Goal: Task Accomplishment & Management: Complete application form

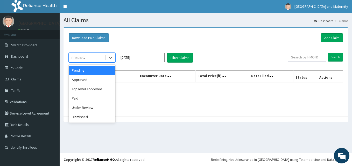
click at [100, 58] on div "PENDING" at bounding box center [87, 58] width 36 height 8
click at [87, 80] on div "Approved" at bounding box center [92, 79] width 47 height 9
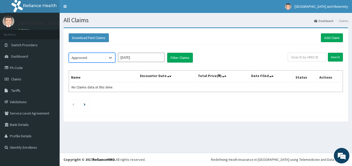
click at [139, 57] on input "Sep 2025" at bounding box center [141, 57] width 47 height 9
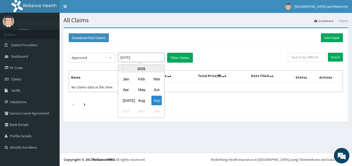
drag, startPoint x: 126, startPoint y: 101, endPoint x: 175, endPoint y: 71, distance: 57.5
click at [126, 101] on div "Jul" at bounding box center [126, 101] width 10 height 10
type input "Jul 2025"
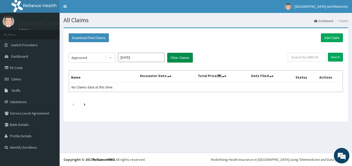
click at [184, 59] on button "Filter Claims" at bounding box center [180, 58] width 26 height 10
click at [176, 60] on button "Filter Claims" at bounding box center [180, 58] width 26 height 10
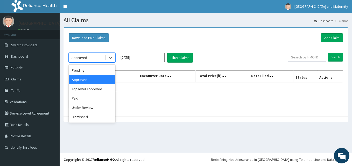
click at [95, 60] on div "Approved" at bounding box center [87, 58] width 36 height 8
click at [93, 72] on div "Pending" at bounding box center [92, 70] width 47 height 9
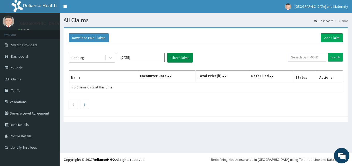
click at [179, 58] on button "Filter Claims" at bounding box center [180, 58] width 26 height 10
click at [87, 54] on div "Pending" at bounding box center [87, 58] width 36 height 8
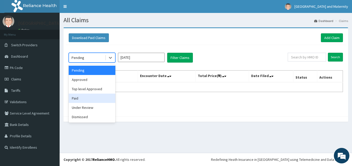
click at [84, 94] on div "Paid" at bounding box center [92, 98] width 47 height 9
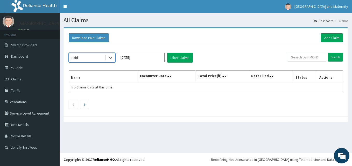
drag, startPoint x: 200, startPoint y: 56, endPoint x: 196, endPoint y: 57, distance: 4.1
click at [199, 56] on div "option Paid, selected. Select is focused ,type to refine list, press Down to op…" at bounding box center [178, 58] width 219 height 10
click at [179, 60] on button "Filter Claims" at bounding box center [180, 58] width 26 height 10
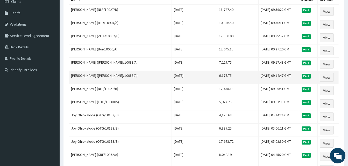
scroll to position [52, 0]
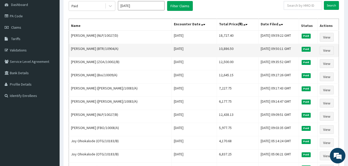
drag, startPoint x: 126, startPoint y: 48, endPoint x: 106, endPoint y: 48, distance: 19.7
click at [106, 48] on td "Oluwatoyin Onasegun (BTR/10904/A)" at bounding box center [120, 50] width 103 height 13
copy td "BTR/10904/A"
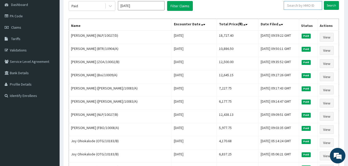
click at [306, 6] on input "text" at bounding box center [303, 5] width 38 height 9
paste input "SLB/10539/A"
click at [330, 3] on input "Search" at bounding box center [331, 5] width 15 height 9
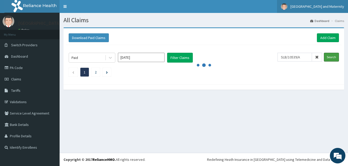
scroll to position [0, 0]
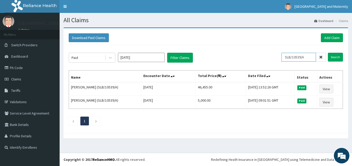
click at [301, 59] on input "SLB/10539/A" at bounding box center [298, 57] width 34 height 9
paste input "ZOA/10002/B"
click at [334, 59] on input "Search" at bounding box center [335, 57] width 15 height 9
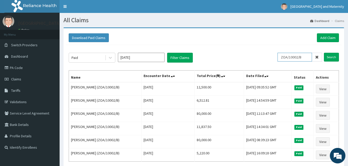
click at [296, 58] on input "ZOA/10002/B" at bounding box center [294, 57] width 34 height 9
paste input "BTR/10904/A"
click at [333, 58] on input "Search" at bounding box center [331, 57] width 15 height 9
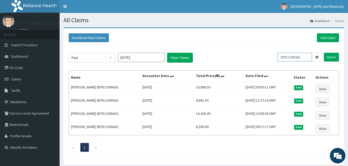
click at [294, 56] on input "BTR/10904/A" at bounding box center [294, 57] width 34 height 9
paste input "NLP/10027/D"
click at [329, 60] on input "Search" at bounding box center [331, 57] width 15 height 9
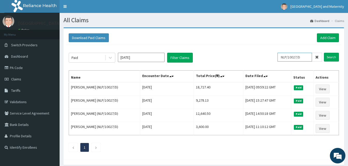
click at [290, 57] on input "NLP/10027/D" at bounding box center [294, 57] width 34 height 9
paste input "ICD/10026/A"
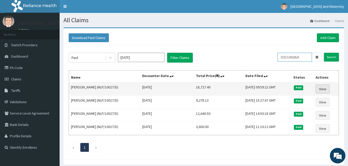
type input "ICD/10026/A"
click at [324, 87] on link "View" at bounding box center [322, 89] width 14 height 9
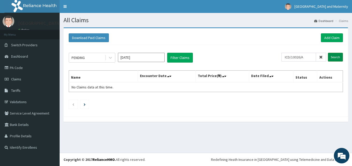
click at [332, 60] on input "Search" at bounding box center [335, 57] width 15 height 9
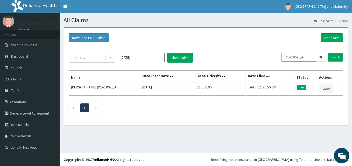
click at [295, 55] on input "ICD/10026/A" at bounding box center [298, 57] width 34 height 9
click at [296, 55] on input "ICD/10026/A" at bounding box center [298, 57] width 34 height 9
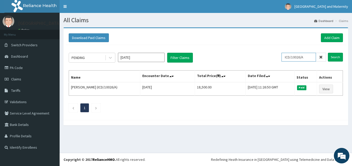
paste input "NLP/10027/D"
click at [332, 59] on input "Search" at bounding box center [335, 57] width 15 height 9
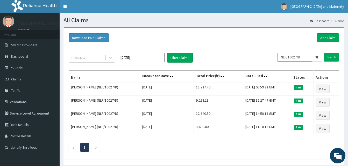
click at [290, 58] on input "NLP/10027/D" at bounding box center [294, 57] width 34 height 9
paste input "ICD/10026/A"
type input "ICD/10026/A"
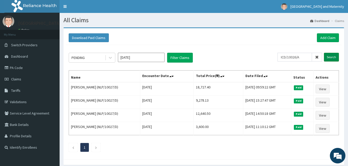
click at [329, 59] on input "Search" at bounding box center [331, 57] width 15 height 9
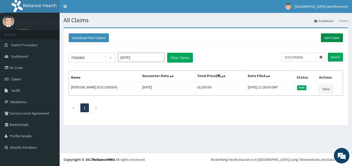
click at [329, 35] on link "Add Claim" at bounding box center [332, 37] width 22 height 9
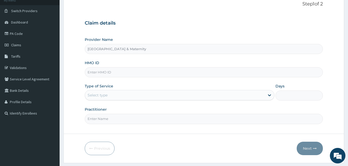
scroll to position [48, 0]
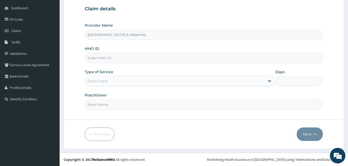
click at [104, 59] on input "HMO ID" at bounding box center [204, 58] width 238 height 10
paste input "ICD/10026/A"
type input "ICD/10026/A"
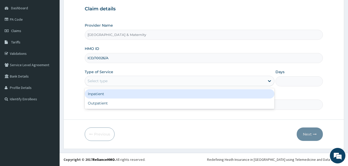
click at [110, 82] on div "Select type" at bounding box center [175, 81] width 180 height 8
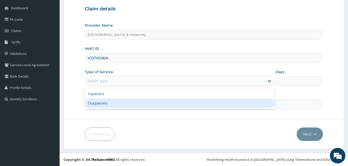
click at [110, 103] on div "Outpatient" at bounding box center [180, 103] width 190 height 9
type input "1"
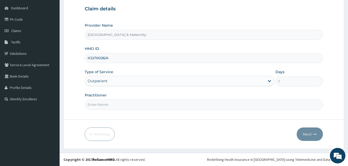
click at [98, 103] on input "Practitioner" at bounding box center [204, 105] width 238 height 10
type input "Dr. John"
click at [308, 137] on button "Next" at bounding box center [310, 134] width 26 height 13
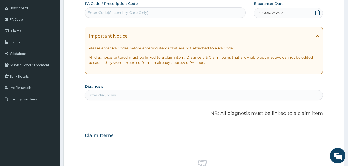
scroll to position [0, 0]
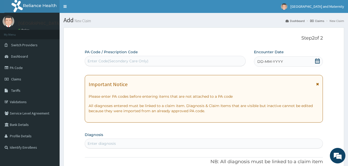
click at [319, 62] on icon at bounding box center [317, 61] width 5 height 5
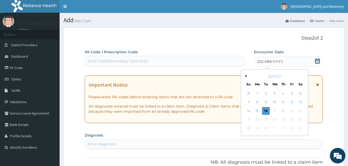
click at [245, 76] on button "Previous Month" at bounding box center [245, 76] width 3 height 3
click at [299, 110] on div "19" at bounding box center [300, 111] width 8 height 8
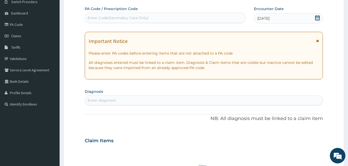
scroll to position [104, 0]
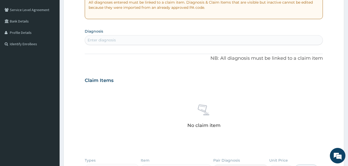
click at [124, 42] on div "Enter diagnosis" at bounding box center [203, 40] width 237 height 8
type input "right leg pain"
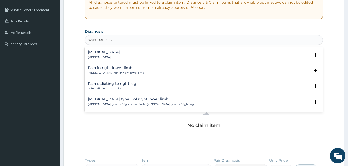
click at [99, 56] on p "Pain of right lower leg" at bounding box center [104, 58] width 32 height 4
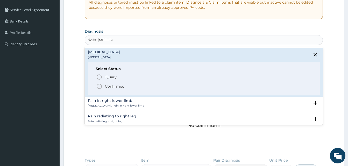
click at [116, 84] on p "Confirmed" at bounding box center [114, 86] width 19 height 5
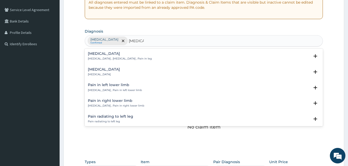
type input "leg pain"
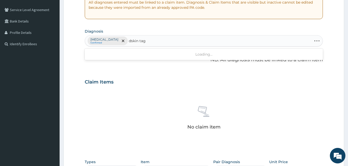
type input "skin tag"
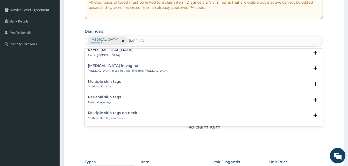
scroll to position [0, 0]
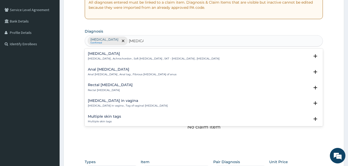
click at [113, 59] on p "Skin tag , Achrochordon , Soft papilloma , SKT - Skin tag , Soft fibroma" at bounding box center [154, 59] width 132 height 4
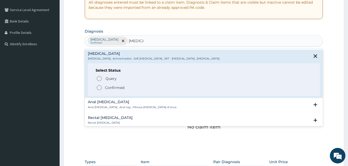
click at [124, 88] on p "Confirmed" at bounding box center [114, 87] width 19 height 5
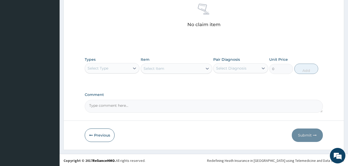
scroll to position [207, 0]
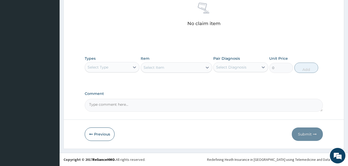
drag, startPoint x: 113, startPoint y: 66, endPoint x: 114, endPoint y: 69, distance: 3.6
click at [113, 66] on div "Select Type" at bounding box center [107, 67] width 45 height 8
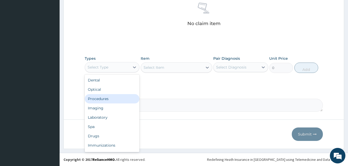
click at [120, 95] on div "Procedures" at bounding box center [112, 98] width 55 height 9
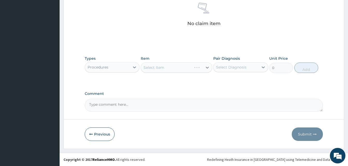
click at [165, 70] on div "Select Item" at bounding box center [176, 67] width 71 height 10
click at [161, 70] on div "Select Item" at bounding box center [172, 67] width 62 height 8
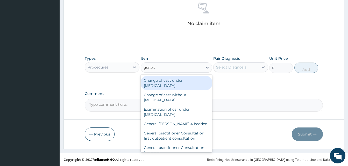
type input "general"
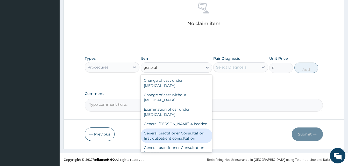
click at [171, 141] on div "General practitioner Consultation first outpatient consultation" at bounding box center [176, 136] width 71 height 15
type input "4000"
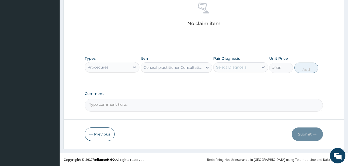
click at [233, 65] on div "Select Diagnosis" at bounding box center [231, 67] width 30 height 5
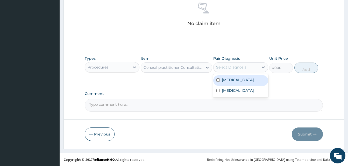
click at [236, 79] on label "Pain of right lower leg" at bounding box center [238, 79] width 32 height 5
checkbox input "true"
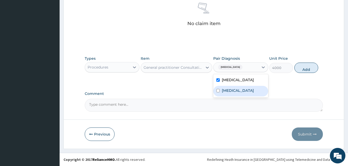
click at [239, 90] on div "Skin tag" at bounding box center [240, 91] width 55 height 11
checkbox input "true"
click at [301, 73] on button "Add" at bounding box center [306, 68] width 24 height 10
type input "0"
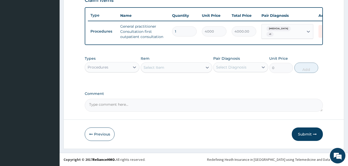
scroll to position [189, 0]
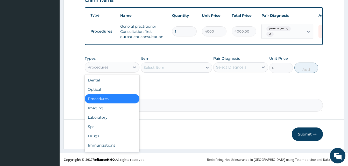
click at [126, 70] on div "Procedures" at bounding box center [107, 67] width 45 height 8
click at [118, 134] on div "Drugs" at bounding box center [112, 136] width 55 height 9
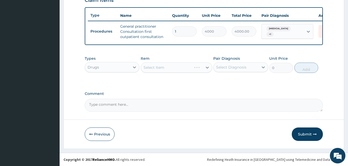
click at [161, 67] on div "Select Item" at bounding box center [176, 67] width 71 height 10
click at [185, 69] on div "Select Item" at bounding box center [172, 67] width 62 height 8
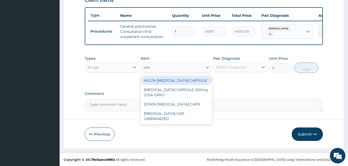
type input "clind"
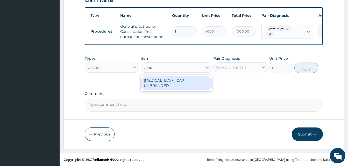
click at [172, 80] on div "CLINDAMYCIN CAP UNBRANDED" at bounding box center [176, 83] width 71 height 15
type input "141.9"
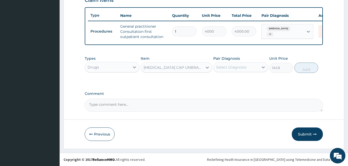
click at [233, 68] on div "Select Diagnosis" at bounding box center [231, 67] width 30 height 5
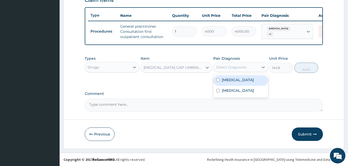
click at [237, 83] on div "Pain of right lower leg" at bounding box center [240, 80] width 55 height 11
checkbox input "true"
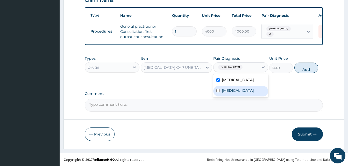
click at [238, 90] on div "Skin tag" at bounding box center [240, 91] width 55 height 11
checkbox input "true"
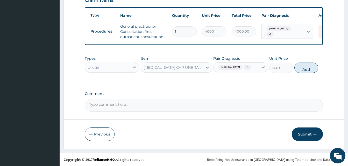
click at [302, 70] on button "Add" at bounding box center [306, 68] width 24 height 10
type input "0"
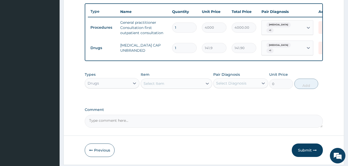
scroll to position [209, 0]
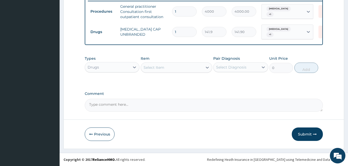
click at [192, 71] on div "Select Item" at bounding box center [172, 67] width 62 height 8
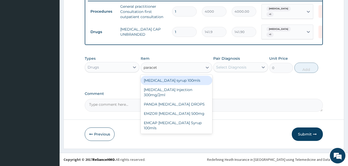
type input "paraceta"
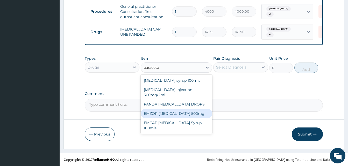
click at [188, 112] on div "EMZOR PARACETAMOL 500mg" at bounding box center [176, 113] width 71 height 9
type input "50"
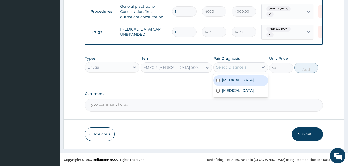
click at [229, 70] on div "Select Diagnosis" at bounding box center [231, 67] width 30 height 5
click at [233, 82] on label "Pain of right lower leg" at bounding box center [238, 79] width 32 height 5
checkbox input "true"
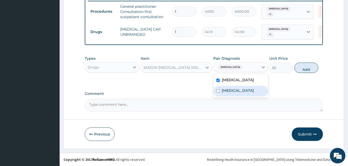
click at [235, 90] on label "Skin tag" at bounding box center [238, 90] width 32 height 5
checkbox input "true"
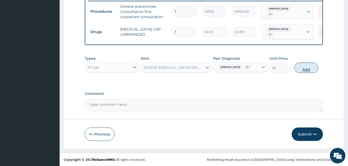
click at [305, 73] on button "Add" at bounding box center [306, 68] width 24 height 10
type input "0"
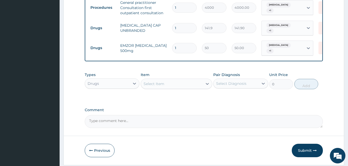
scroll to position [229, 0]
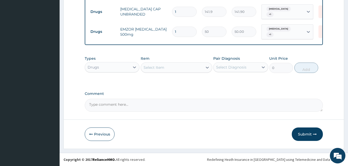
click at [188, 71] on div "Select Item" at bounding box center [172, 67] width 62 height 8
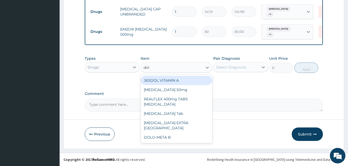
type input "dolo"
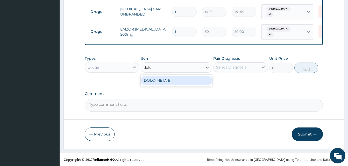
click at [174, 80] on div "DOLO-META B" at bounding box center [176, 80] width 71 height 9
type input "47.3"
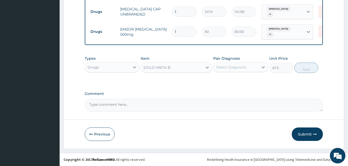
click at [232, 69] on div "Select Diagnosis" at bounding box center [231, 67] width 30 height 5
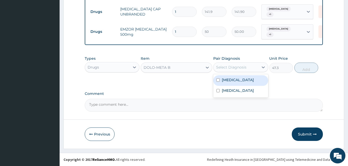
click at [234, 85] on div "Pain of right lower leg" at bounding box center [240, 80] width 55 height 11
checkbox input "true"
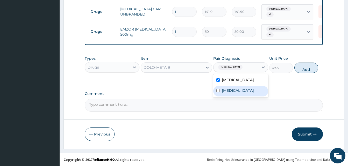
drag, startPoint x: 236, startPoint y: 92, endPoint x: 243, endPoint y: 89, distance: 8.3
click at [236, 92] on label "Skin tag" at bounding box center [238, 90] width 32 height 5
checkbox input "true"
click at [305, 73] on button "Add" at bounding box center [306, 68] width 24 height 10
type input "0"
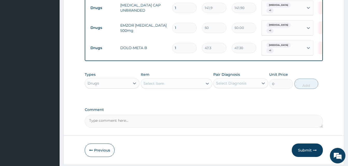
click at [182, 48] on input "1" at bounding box center [184, 48] width 25 height 10
type input "14"
type input "662.20"
type input "14"
drag, startPoint x: 177, startPoint y: 29, endPoint x: 164, endPoint y: 25, distance: 12.9
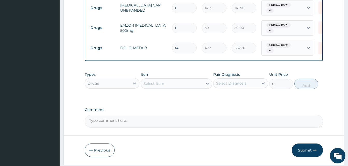
click at [164, 25] on tr "Drugs EMZOR PARACETAMOL 500mg 1 50 50.00 Pain of right lower leg + 1 Delete" at bounding box center [215, 28] width 254 height 20
type input "2"
type input "100.00"
type input "20"
type input "1000.00"
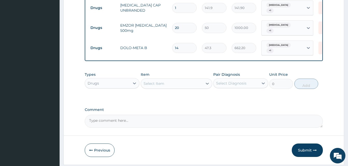
type input "20"
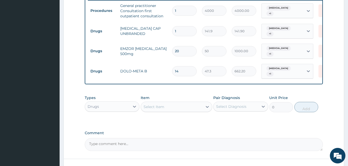
scroll to position [204, 0]
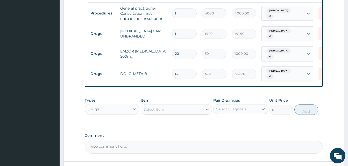
click at [174, 34] on input "1" at bounding box center [184, 34] width 25 height 10
type input "21"
type input "2979.90"
type input "211"
type input "29940.90"
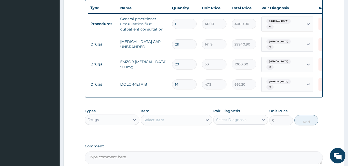
scroll to position [178, 0]
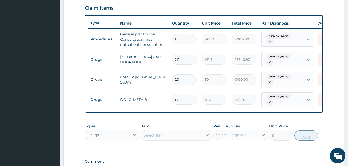
type input "21"
type input "2979.90"
type input "21"
click at [210, 117] on div "PA Code / Prescription Code Enter Code(Secondary Care Only) Encounter Date 19-0…" at bounding box center [204, 26] width 238 height 308
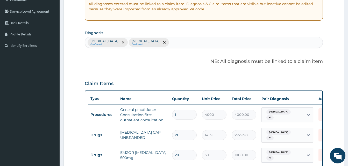
scroll to position [100, 0]
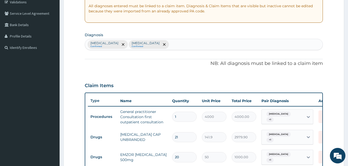
click at [177, 47] on div "Pain of right lower leg Confirmed Skin tag Confirmed" at bounding box center [203, 44] width 237 height 11
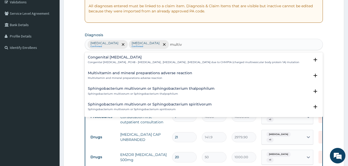
type input "multiv"
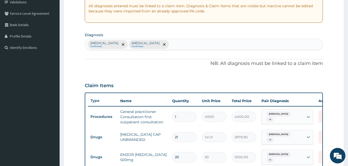
click at [166, 48] on div "Pain of right lower leg Confirmed Skin tag Confirmed" at bounding box center [203, 44] width 237 height 11
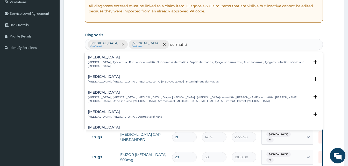
type input "dermatitis"
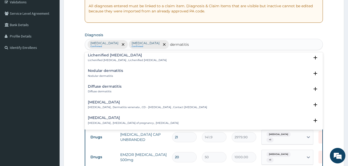
scroll to position [488, 0]
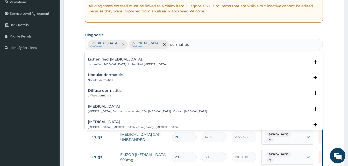
click at [148, 105] on div "Contact dermatitis Contact dermatitis , Dermatitis venenata , CD - Contact derm…" at bounding box center [147, 109] width 119 height 9
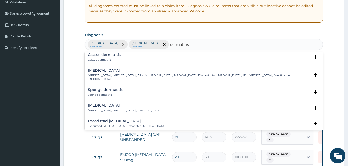
scroll to position [384, 0]
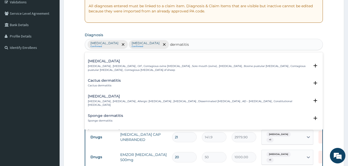
click at [130, 100] on p "Atopic dermatitis , Atopic eczema , Allergic eczema , Allergic dermatitis , Dis…" at bounding box center [199, 104] width 222 height 8
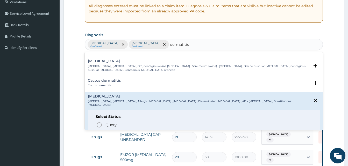
click at [116, 132] on p "Confirmed" at bounding box center [114, 134] width 19 height 5
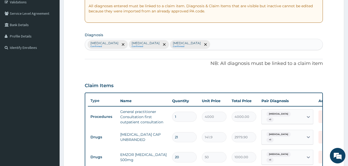
click at [197, 70] on div "PA Code / Prescription Code Enter Code(Secondary Care Only) Encounter Date 19-0…" at bounding box center [204, 103] width 238 height 308
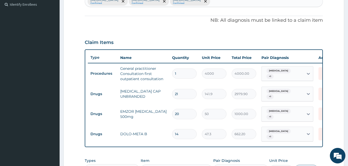
scroll to position [178, 0]
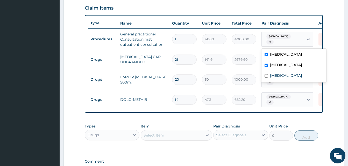
click at [306, 44] on div at bounding box center [308, 39] width 9 height 15
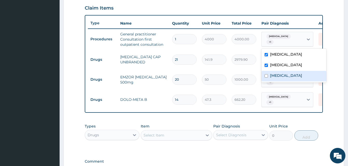
click at [292, 72] on div "Atopic dermatitis" at bounding box center [293, 76] width 65 height 11
checkbox input "true"
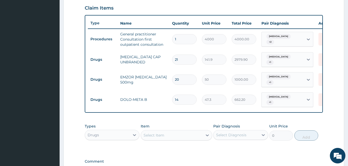
click at [330, 36] on form "Step 2 of 2 PA Code / Prescription Code Enter Code(Secondary Care Only) Encount…" at bounding box center [203, 33] width 280 height 367
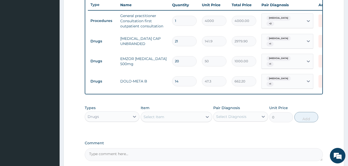
scroll to position [204, 0]
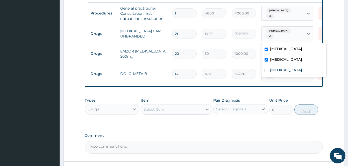
click at [301, 39] on div "Pain of right lower leg + 1" at bounding box center [283, 34] width 42 height 15
click at [296, 70] on label "Atopic dermatitis" at bounding box center [286, 70] width 32 height 5
checkbox input "true"
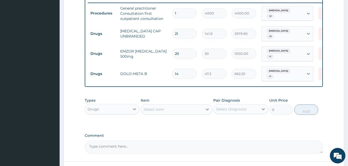
click at [333, 28] on form "Step 2 of 2 PA Code / Prescription Code Enter Code(Secondary Care Only) Encount…" at bounding box center [203, 7] width 280 height 367
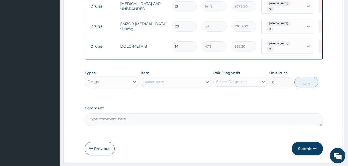
scroll to position [249, 0]
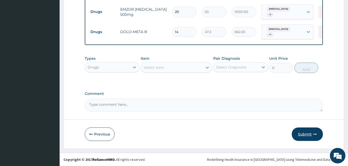
click at [302, 137] on button "Submit" at bounding box center [307, 134] width 31 height 13
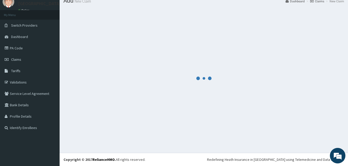
scroll to position [20, 0]
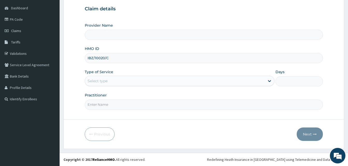
type input "IBZ/10020/C"
click at [120, 82] on div "Select type" at bounding box center [175, 81] width 180 height 8
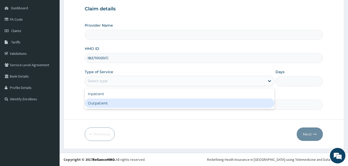
click at [116, 102] on div "Outpatient" at bounding box center [180, 103] width 190 height 9
type input "1"
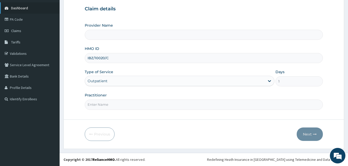
type input "[GEOGRAPHIC_DATA] & Maternity"
click at [109, 105] on input "Practitioner" at bounding box center [204, 105] width 238 height 10
type input "Dr Adeosun"
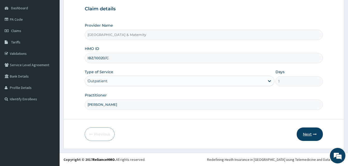
click at [312, 133] on button "Next" at bounding box center [310, 134] width 26 height 13
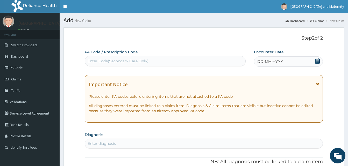
click at [318, 61] on icon at bounding box center [317, 61] width 5 height 5
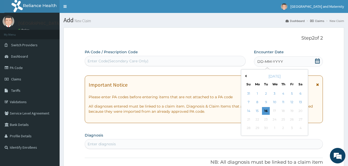
click at [245, 77] on button "Previous Month" at bounding box center [245, 76] width 3 height 3
click at [273, 103] on div "9" at bounding box center [274, 103] width 8 height 8
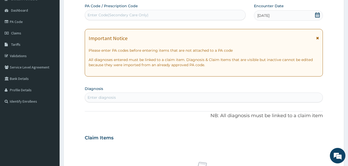
scroll to position [78, 0]
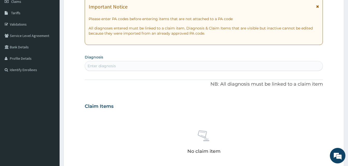
click at [107, 64] on div "Enter diagnosis" at bounding box center [102, 65] width 28 height 5
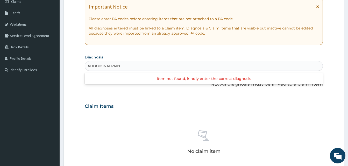
type input "ABDOMINAL PAIN"
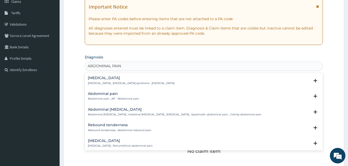
click at [112, 96] on h4 "Abdominal pain" at bounding box center [113, 94] width 51 height 4
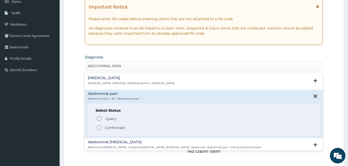
click at [114, 126] on p "Confirmed" at bounding box center [114, 127] width 19 height 5
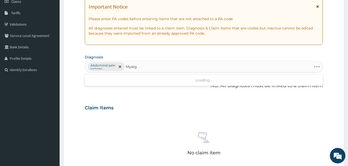
type input "Myalgia"
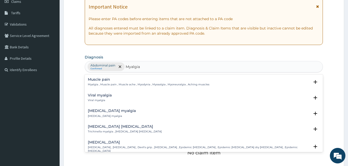
click at [105, 81] on h4 "Muscle pain" at bounding box center [148, 80] width 121 height 4
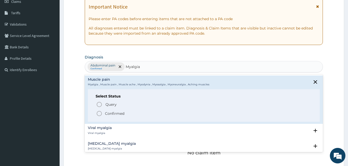
click at [107, 114] on p "Confirmed" at bounding box center [114, 113] width 19 height 5
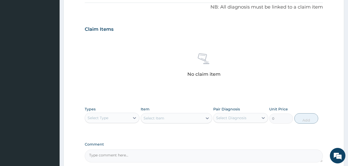
scroll to position [207, 0]
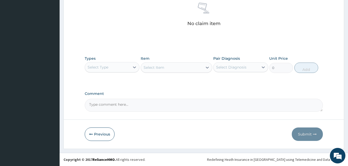
click at [122, 68] on div "Select Type" at bounding box center [107, 67] width 45 height 8
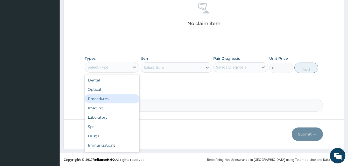
drag, startPoint x: 114, startPoint y: 97, endPoint x: 171, endPoint y: 69, distance: 63.7
click at [115, 96] on div "Procedures" at bounding box center [112, 98] width 55 height 9
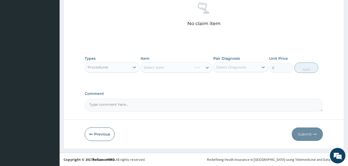
click at [177, 65] on div "Select Item" at bounding box center [176, 67] width 71 height 10
click at [178, 67] on div "Select Item" at bounding box center [172, 67] width 62 height 8
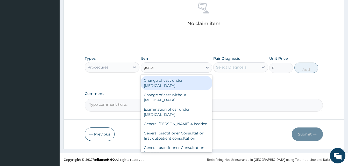
type input "genera"
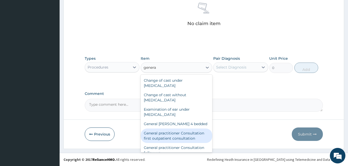
click at [174, 138] on div "General practitioner Consultation first outpatient consultation" at bounding box center [176, 136] width 71 height 15
type input "4000"
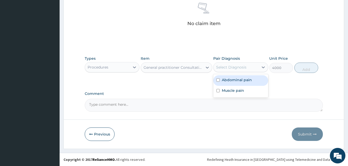
drag, startPoint x: 238, startPoint y: 71, endPoint x: 239, endPoint y: 82, distance: 10.4
click at [238, 73] on div "Pair Diagnosis option Abdominal pain focused, 1 of 2. 2 results available. Use …" at bounding box center [240, 64] width 55 height 17
click at [239, 84] on div "Abdominal pain" at bounding box center [240, 80] width 55 height 11
checkbox input "true"
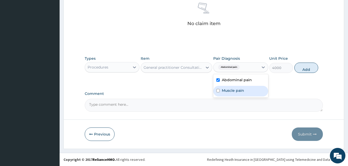
drag, startPoint x: 240, startPoint y: 88, endPoint x: 245, endPoint y: 88, distance: 4.5
click at [240, 88] on label "Muscle pain" at bounding box center [233, 90] width 22 height 5
checkbox input "true"
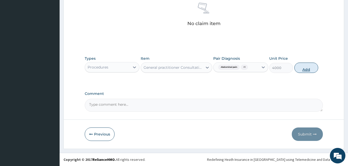
click at [295, 69] on button "Add" at bounding box center [306, 68] width 24 height 10
type input "0"
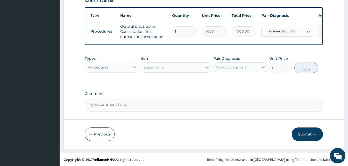
scroll to position [189, 0]
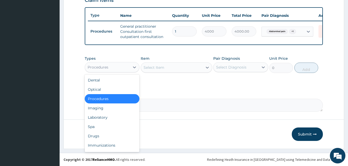
click at [116, 66] on div "Procedures" at bounding box center [107, 67] width 45 height 8
drag, startPoint x: 104, startPoint y: 139, endPoint x: 154, endPoint y: 88, distance: 71.4
click at [105, 138] on div "Drugs" at bounding box center [112, 136] width 55 height 9
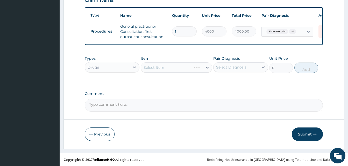
click at [169, 69] on div "Select Item" at bounding box center [176, 67] width 71 height 10
click at [169, 70] on div "Select Item" at bounding box center [172, 67] width 62 height 8
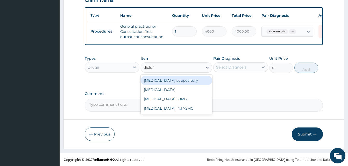
type input "diclofe"
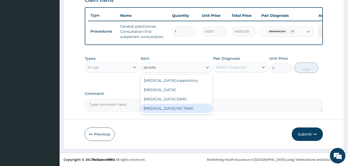
click at [177, 113] on div "Diclofenac INJ 75MG" at bounding box center [176, 108] width 71 height 9
type input "350"
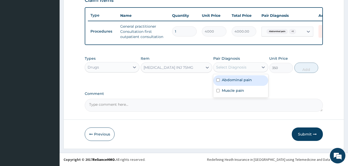
click at [242, 67] on div "Select Diagnosis" at bounding box center [231, 67] width 30 height 5
click at [243, 81] on label "Abdominal pain" at bounding box center [237, 79] width 30 height 5
checkbox input "true"
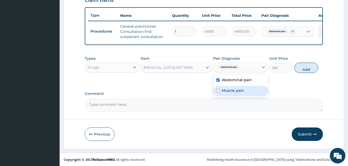
click at [242, 93] on div "Muscle pain" at bounding box center [240, 91] width 55 height 11
checkbox input "true"
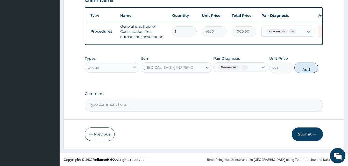
click at [301, 69] on button "Add" at bounding box center [306, 68] width 24 height 10
type input "0"
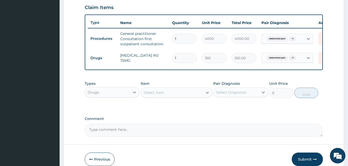
scroll to position [181, 0]
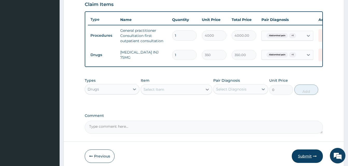
click at [301, 159] on button "Submit" at bounding box center [307, 156] width 31 height 13
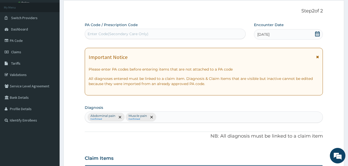
scroll to position [0, 0]
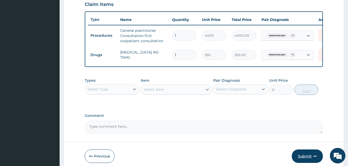
click at [307, 158] on button "Submit" at bounding box center [307, 156] width 31 height 13
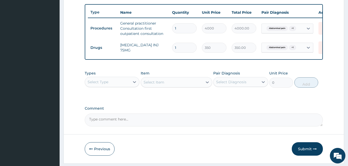
scroll to position [207, 0]
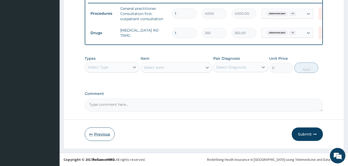
click at [98, 135] on button "Previous" at bounding box center [100, 134] width 30 height 13
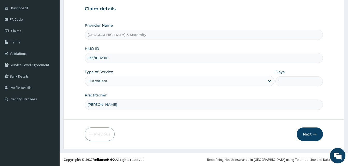
click at [115, 55] on input "IBZ/10020/C" at bounding box center [204, 58] width 238 height 10
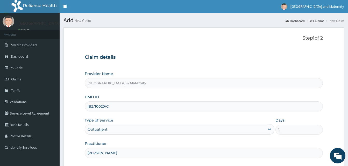
scroll to position [26, 0]
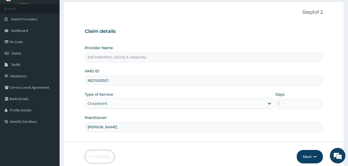
drag, startPoint x: 111, startPoint y: 82, endPoint x: 82, endPoint y: 80, distance: 29.9
click at [82, 80] on form "Step 1 of 2 Claim details Provider Name Kingsmith Hospital & Maternity HMO ID I…" at bounding box center [203, 87] width 280 height 170
drag, startPoint x: 85, startPoint y: 80, endPoint x: 89, endPoint y: 80, distance: 3.4
paste input "URI/10008/E"
type input "URI/10008/E"
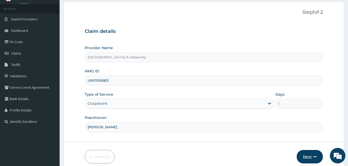
click at [309, 159] on button "Next" at bounding box center [310, 156] width 26 height 13
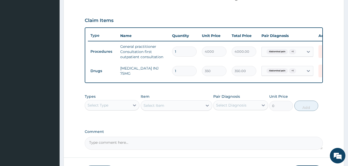
scroll to position [181, 0]
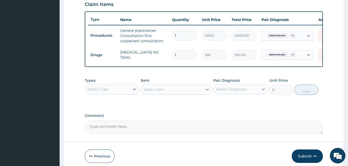
click at [118, 93] on div "Select Type" at bounding box center [107, 89] width 45 height 8
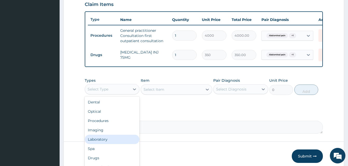
scroll to position [18, 0]
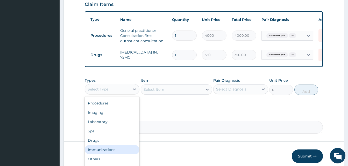
click at [110, 155] on div "Immunizations" at bounding box center [112, 149] width 55 height 9
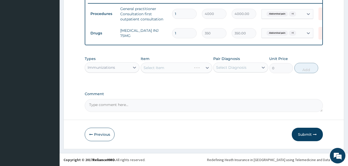
scroll to position [207, 0]
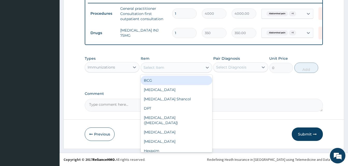
click at [168, 70] on div "Select Item" at bounding box center [172, 67] width 62 height 8
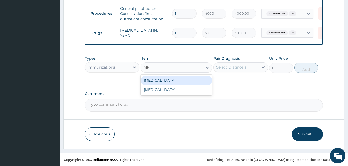
type input "MEA"
click at [179, 84] on div "Measles" at bounding box center [176, 80] width 71 height 9
type input "3762.5"
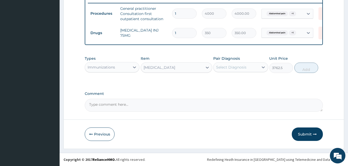
click at [234, 72] on div "Select Diagnosis" at bounding box center [240, 67] width 55 height 10
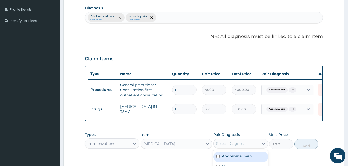
scroll to position [78, 0]
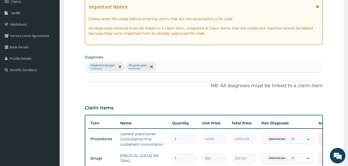
click at [178, 67] on div "Abdominal pain Confirmed Muscle pain Confirmed" at bounding box center [203, 66] width 237 height 11
type input "IMMUNI"
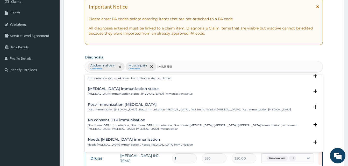
scroll to position [285, 0]
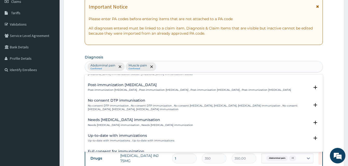
click at [161, 64] on div "Abdominal pain Confirmed Muscle pain Confirmed IMMUNI" at bounding box center [203, 66] width 237 height 11
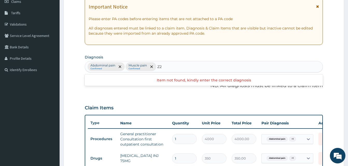
type input "Z"
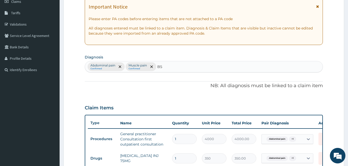
type input "B"
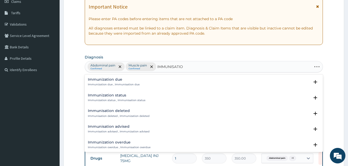
type input "IMMUNISATION"
click at [109, 80] on h4 "Immunization due" at bounding box center [114, 80] width 52 height 4
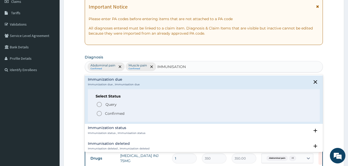
click at [118, 115] on p "Confirmed" at bounding box center [114, 113] width 19 height 5
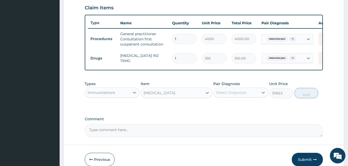
scroll to position [181, 0]
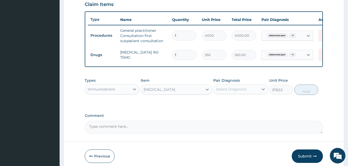
click at [234, 92] on div "Select Diagnosis" at bounding box center [231, 89] width 30 height 5
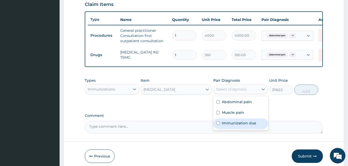
click at [243, 126] on label "Immunization due" at bounding box center [239, 123] width 34 height 5
checkbox input "true"
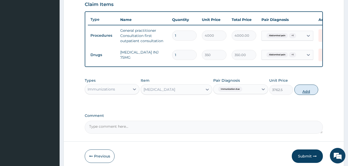
click at [311, 95] on button "Add" at bounding box center [306, 90] width 24 height 10
type input "0"
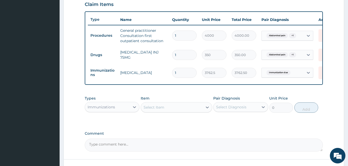
scroll to position [207, 0]
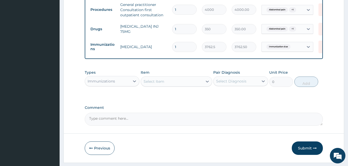
click at [160, 84] on div "Select Item" at bounding box center [153, 81] width 21 height 5
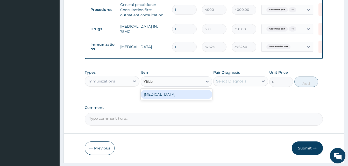
type input "YELLOW"
click at [171, 97] on div "Yellow fever" at bounding box center [176, 94] width 71 height 9
type input "3762.5"
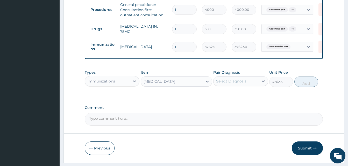
click at [225, 84] on div "Select Diagnosis" at bounding box center [231, 81] width 30 height 5
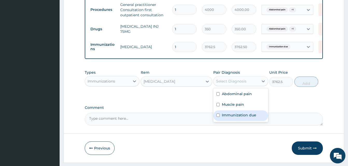
drag, startPoint x: 247, startPoint y: 116, endPoint x: 249, endPoint y: 118, distance: 3.4
click at [247, 117] on div "Immunization due" at bounding box center [240, 116] width 55 height 11
checkbox input "true"
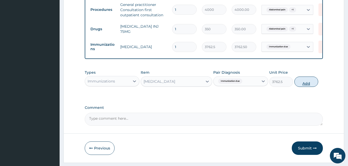
click at [310, 87] on button "Add" at bounding box center [306, 82] width 24 height 10
type input "0"
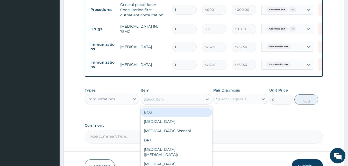
click at [196, 104] on div "Select Item" at bounding box center [172, 99] width 62 height 8
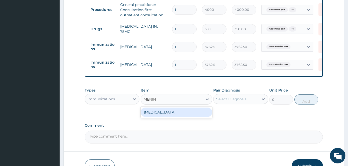
type input "MENING"
click at [189, 113] on div "Meningitis" at bounding box center [176, 112] width 71 height 9
type input "17200"
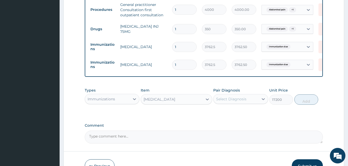
click at [226, 102] on div "Select Diagnosis" at bounding box center [231, 99] width 30 height 5
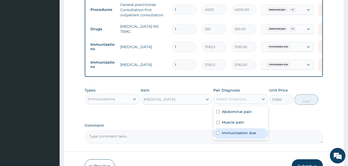
click at [240, 136] on label "Immunization due" at bounding box center [239, 133] width 34 height 5
checkbox input "true"
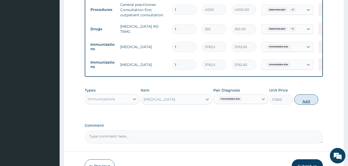
click at [310, 103] on button "Add" at bounding box center [306, 100] width 24 height 10
type input "0"
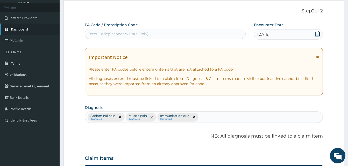
scroll to position [2, 0]
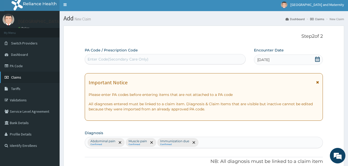
click at [27, 83] on link "Claims" at bounding box center [30, 77] width 60 height 11
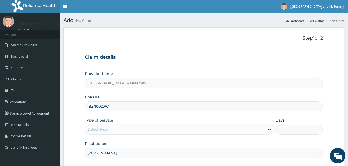
drag, startPoint x: 111, startPoint y: 108, endPoint x: 79, endPoint y: 101, distance: 33.2
click at [79, 101] on form "Step 1 of 2 Claim details Provider Name [GEOGRAPHIC_DATA] & Maternity HMO ID IB…" at bounding box center [203, 112] width 280 height 170
click at [27, 99] on link "Validations" at bounding box center [30, 101] width 60 height 11
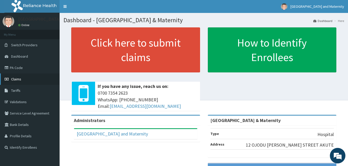
click at [25, 76] on link "Claims" at bounding box center [30, 79] width 60 height 11
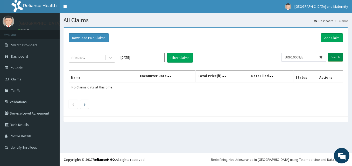
type input "URI/10008/E"
click at [340, 56] on input "Search" at bounding box center [335, 57] width 15 height 9
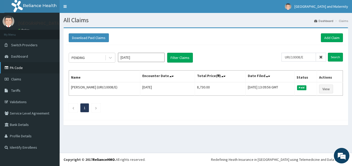
click at [20, 71] on link "PA Code" at bounding box center [30, 67] width 60 height 11
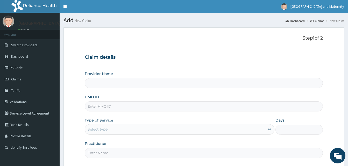
type input "[GEOGRAPHIC_DATA] & Maternity"
type input "SGH/10014/A"
click at [173, 78] on input "[GEOGRAPHIC_DATA] & Maternity" at bounding box center [204, 83] width 238 height 10
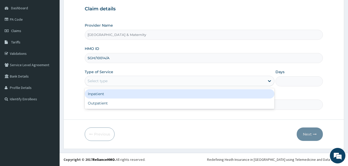
click at [168, 83] on div "Select type" at bounding box center [175, 81] width 180 height 8
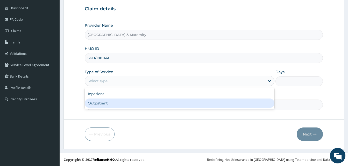
click at [160, 104] on div "Outpatient" at bounding box center [180, 103] width 190 height 9
type input "1"
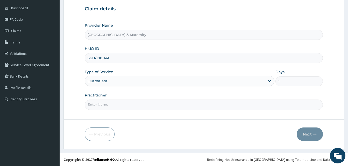
click at [141, 106] on input "Practitioner" at bounding box center [204, 105] width 238 height 10
type input "[PERSON_NAME]"
click at [310, 133] on button "Next" at bounding box center [310, 134] width 26 height 13
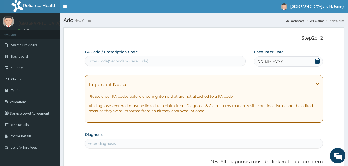
click at [319, 62] on icon at bounding box center [317, 61] width 5 height 5
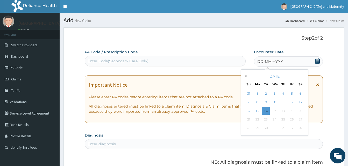
click at [246, 76] on button "Previous Month" at bounding box center [245, 76] width 3 height 3
click at [291, 93] on div "4" at bounding box center [292, 94] width 8 height 8
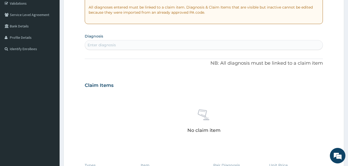
scroll to position [104, 0]
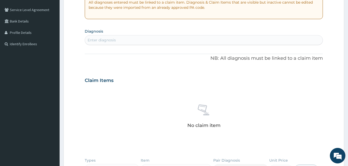
click at [117, 39] on div "Enter diagnosis" at bounding box center [203, 40] width 237 height 8
type input "[MEDICAL_DATA]"
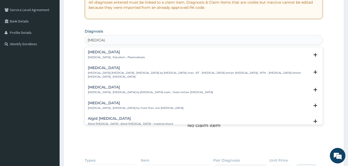
click at [102, 52] on h4 "[MEDICAL_DATA]" at bounding box center [116, 52] width 57 height 4
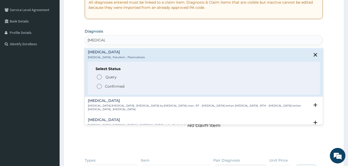
click at [115, 87] on p "Confirmed" at bounding box center [114, 86] width 19 height 5
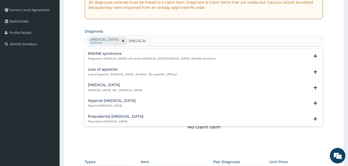
click at [105, 75] on p "Loss of appetite , [MEDICAL_DATA] , Anorexic , No appetite , Off food" at bounding box center [132, 75] width 89 height 4
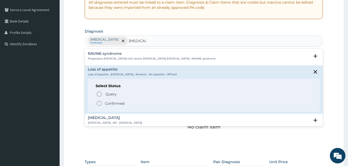
click at [106, 107] on div "Select Status Query Query covers suspected (?), Keep in view (kiv), Ruled out (…" at bounding box center [204, 95] width 232 height 33
type input "[MEDICAL_DATA]"
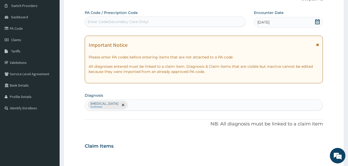
scroll to position [0, 0]
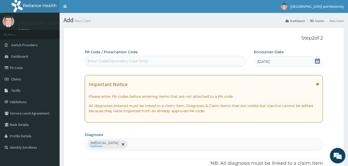
click at [150, 64] on div "Enter Code(Secondary Care Only)" at bounding box center [165, 61] width 160 height 8
click at [150, 62] on div "Enter Code(Secondary Care Only)" at bounding box center [165, 61] width 160 height 8
click at [142, 62] on div "Enter Code(Secondary Care Only)" at bounding box center [118, 61] width 61 height 5
drag, startPoint x: 143, startPoint y: 61, endPoint x: 113, endPoint y: 64, distance: 29.4
click at [113, 64] on div "Enter Code(Secondary Care Only)" at bounding box center [118, 61] width 61 height 5
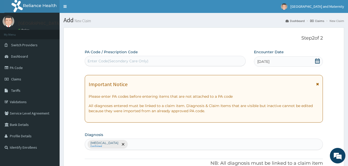
paste input "PA/F6FF43"
type input "PA/F6FF43"
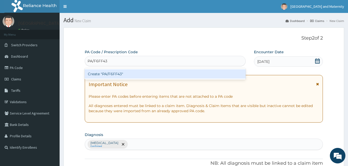
click at [138, 75] on div "Create "PA/F6FF43"" at bounding box center [165, 73] width 161 height 9
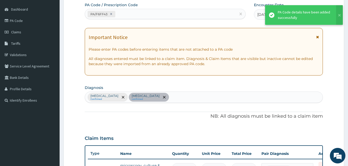
scroll to position [29, 0]
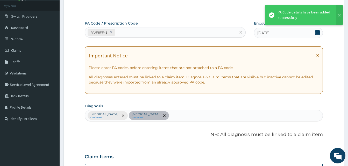
click at [319, 34] on icon at bounding box center [317, 32] width 5 height 5
click at [317, 33] on icon at bounding box center [317, 32] width 5 height 5
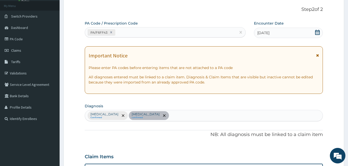
click at [315, 32] on icon at bounding box center [317, 32] width 5 height 5
click at [316, 32] on icon at bounding box center [317, 32] width 5 height 5
click at [268, 34] on span "15-07-2025" at bounding box center [263, 32] width 12 height 5
click at [257, 33] on span "15-07-2025" at bounding box center [263, 32] width 12 height 5
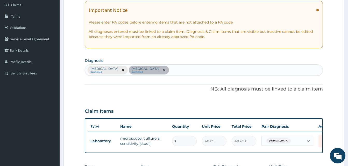
scroll to position [55, 0]
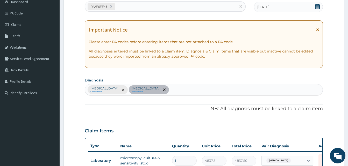
drag, startPoint x: 168, startPoint y: 92, endPoint x: 155, endPoint y: 83, distance: 15.7
click at [168, 92] on div "Malaria Confirmed Typhoid fever confirmed" at bounding box center [203, 89] width 237 height 11
type input "anorexia"
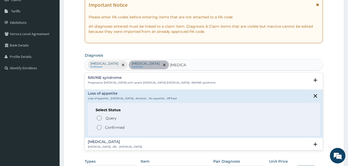
scroll to position [81, 0]
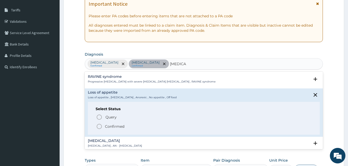
click at [115, 127] on p "Confirmed" at bounding box center [114, 126] width 19 height 5
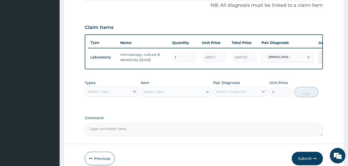
scroll to position [184, 0]
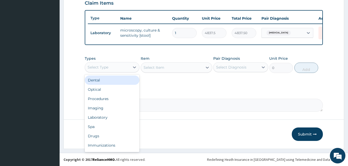
click at [122, 71] on div "Select Type" at bounding box center [107, 67] width 45 height 8
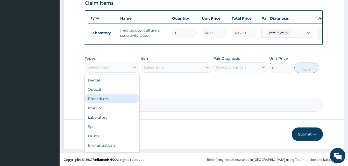
click at [116, 102] on div "Procedures" at bounding box center [112, 98] width 55 height 9
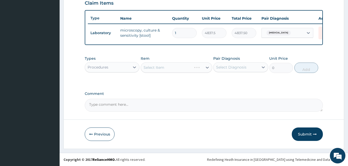
click at [164, 71] on div "Select Item" at bounding box center [176, 67] width 71 height 10
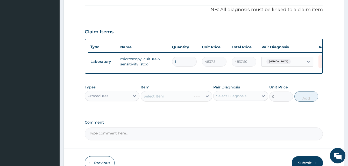
scroll to position [132, 0]
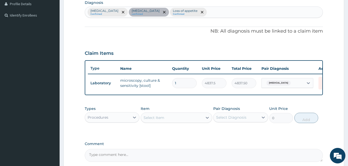
click at [166, 119] on div "Select Item" at bounding box center [172, 118] width 62 height 8
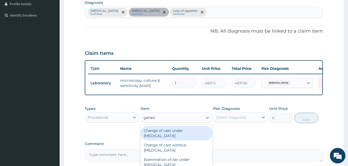
type input "general"
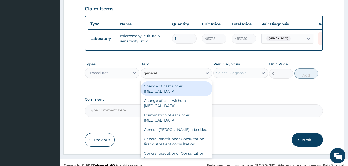
scroll to position [186, 0]
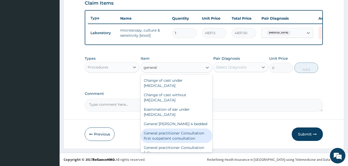
drag, startPoint x: 178, startPoint y: 139, endPoint x: 211, endPoint y: 96, distance: 54.1
click at [178, 139] on div "General practitioner Consultation first outpatient consultation" at bounding box center [176, 136] width 71 height 15
type input "4000"
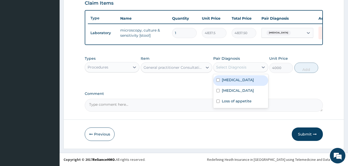
click at [242, 69] on div "Select Diagnosis" at bounding box center [231, 67] width 30 height 5
click at [243, 84] on div "Malaria" at bounding box center [240, 80] width 55 height 11
checkbox input "true"
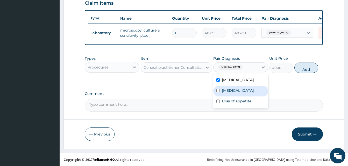
click at [241, 95] on div "Typhoid fever" at bounding box center [240, 91] width 55 height 11
checkbox input "true"
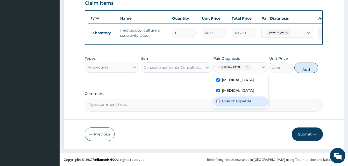
click at [238, 102] on label "Loss of appetite" at bounding box center [237, 101] width 30 height 5
checkbox input "true"
click at [303, 67] on button "Add" at bounding box center [306, 68] width 24 height 10
type input "0"
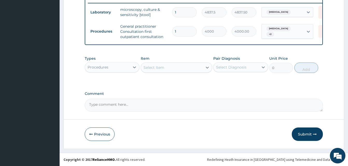
scroll to position [207, 0]
click at [118, 67] on div "Procedures" at bounding box center [107, 67] width 45 height 8
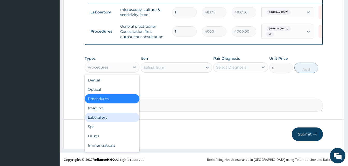
click at [128, 114] on div "Laboratory" at bounding box center [112, 117] width 55 height 9
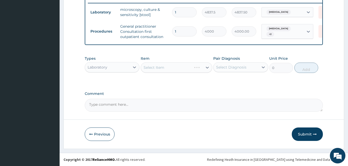
click at [172, 68] on div "Select Item" at bounding box center [176, 67] width 71 height 10
click at [172, 68] on div "Select Item" at bounding box center [172, 67] width 62 height 8
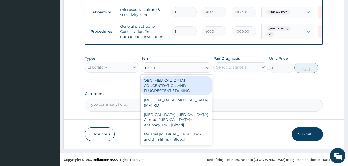
type input "malaria"
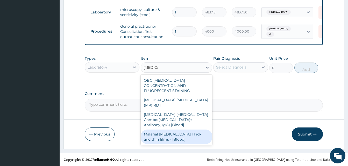
click at [177, 130] on div "Malarial Parasite Thick and thin films - [Blood]" at bounding box center [176, 137] width 71 height 15
type input "2500"
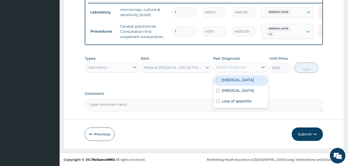
click at [227, 69] on div "Select Diagnosis" at bounding box center [231, 67] width 30 height 5
click at [230, 81] on label "Malaria" at bounding box center [238, 79] width 32 height 5
checkbox input "true"
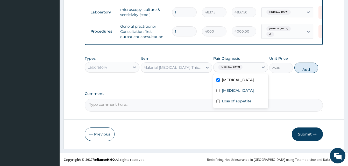
click at [301, 69] on button "Add" at bounding box center [306, 68] width 24 height 10
type input "0"
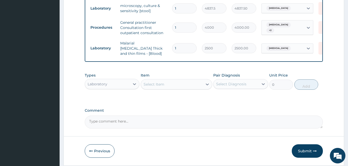
scroll to position [225, 0]
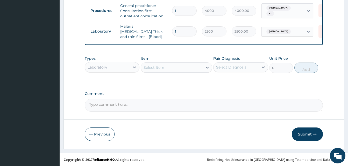
drag, startPoint x: 120, startPoint y: 68, endPoint x: 120, endPoint y: 71, distance: 3.4
click at [120, 71] on div "Laboratory" at bounding box center [107, 67] width 45 height 8
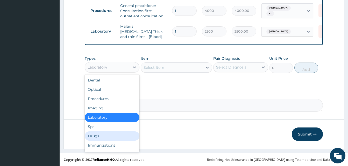
drag, startPoint x: 109, startPoint y: 136, endPoint x: 147, endPoint y: 85, distance: 64.0
click at [109, 136] on div "Drugs" at bounding box center [112, 136] width 55 height 9
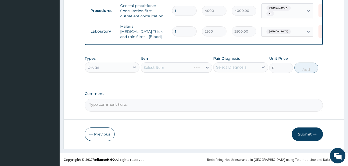
click at [157, 71] on div "Select Item" at bounding box center [176, 67] width 71 height 10
click at [157, 71] on div "Select Item" at bounding box center [172, 67] width 62 height 8
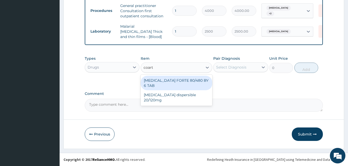
type input "coarte"
click at [201, 79] on div "COARTEM FORTE 80/480 BY 6 TAB" at bounding box center [176, 83] width 71 height 15
type input "500"
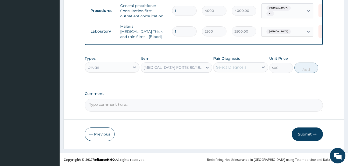
click at [233, 69] on div "Select Diagnosis" at bounding box center [231, 67] width 30 height 5
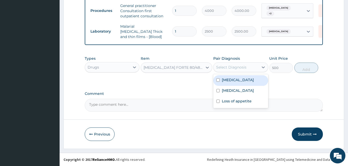
click at [236, 77] on div "Malaria" at bounding box center [240, 80] width 55 height 11
checkbox input "true"
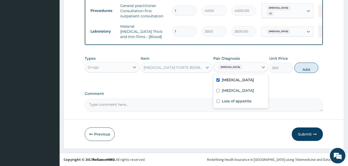
drag, startPoint x: 304, startPoint y: 70, endPoint x: 232, endPoint y: 57, distance: 73.0
click at [304, 70] on button "Add" at bounding box center [306, 68] width 24 height 10
type input "0"
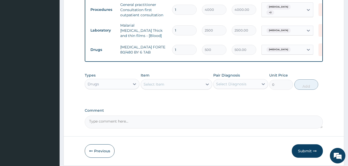
drag, startPoint x: 177, startPoint y: 48, endPoint x: 168, endPoint y: 46, distance: 9.8
click at [168, 46] on tr "Drugs COARTEM FORTE 80/480 BY 6 TAB 1 500 500.00 Malaria Delete" at bounding box center [215, 50] width 254 height 18
type input "6"
type input "3000.00"
type input "6"
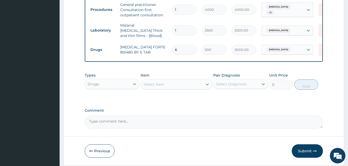
click at [166, 83] on div "Select Item" at bounding box center [172, 84] width 62 height 8
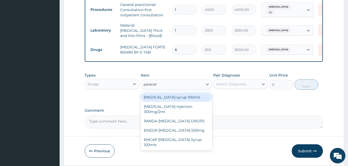
type input "paraceta"
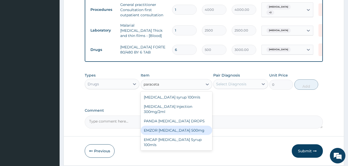
click at [191, 133] on div "EMZOR [MEDICAL_DATA] 500mg" at bounding box center [176, 130] width 71 height 9
type input "50"
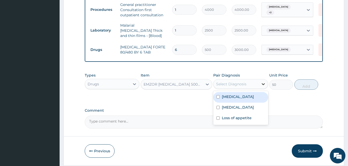
click at [260, 85] on div at bounding box center [262, 84] width 9 height 9
click at [260, 100] on div "Malaria" at bounding box center [240, 97] width 55 height 11
checkbox input "true"
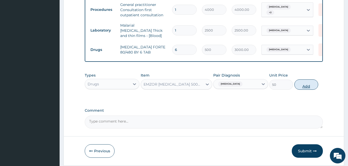
click at [300, 89] on button "Add" at bounding box center [306, 85] width 24 height 10
type input "0"
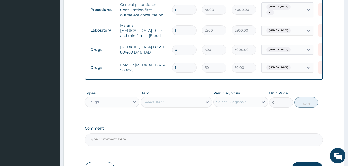
drag, startPoint x: 178, startPoint y: 65, endPoint x: 168, endPoint y: 64, distance: 10.9
click at [168, 65] on tr "Drugs EMZOR PARACETAMOL 500mg 1 50 50.00 Malaria Delete" at bounding box center [215, 68] width 254 height 18
type input "2"
type input "100.00"
type input "20"
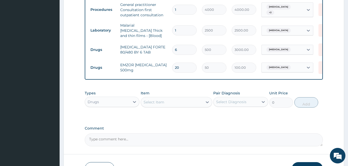
type input "1000.00"
type input "20"
click at [167, 105] on div "Select Item" at bounding box center [172, 102] width 62 height 8
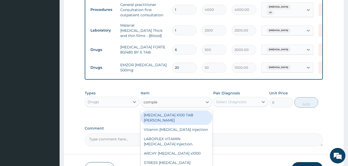
type input "complex"
click at [190, 117] on div "[MEDICAL_DATA] X100 TAB [PERSON_NAME]" at bounding box center [176, 118] width 71 height 15
type input "23.65"
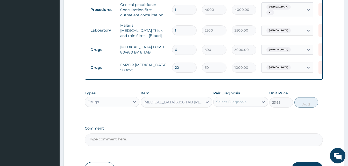
click at [228, 104] on div "Select Diagnosis" at bounding box center [231, 101] width 30 height 5
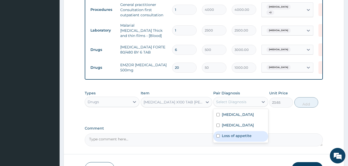
click at [243, 138] on label "Loss of appetite" at bounding box center [237, 135] width 30 height 5
checkbox input "true"
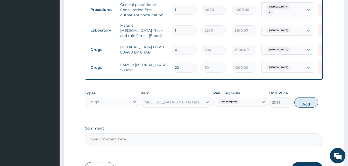
click at [301, 105] on button "Add" at bounding box center [306, 102] width 24 height 10
type input "0"
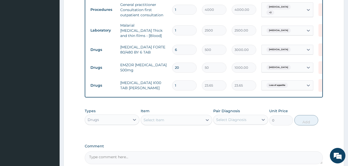
type input "15"
type input "354.75"
type input "15"
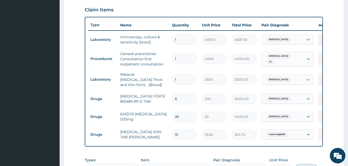
scroll to position [173, 0]
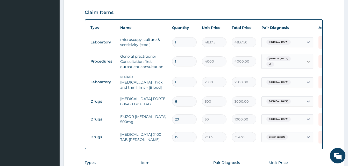
click at [304, 63] on div at bounding box center [308, 61] width 9 height 9
click at [333, 42] on form "Step 2 of 2 PA Code / Prescription Code PA/F6FF43 Encounter Date 15-07-2025 Imp…" at bounding box center [203, 53] width 280 height 399
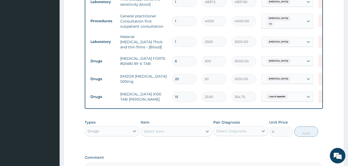
scroll to position [251, 0]
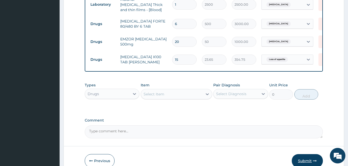
click at [313, 166] on button "Submit" at bounding box center [307, 160] width 31 height 13
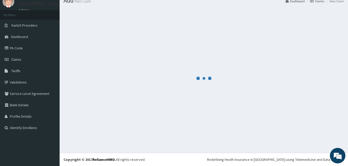
scroll to position [0, 0]
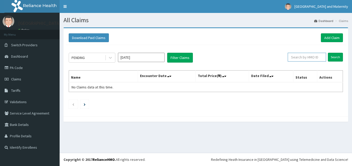
click at [317, 60] on input "text" at bounding box center [306, 57] width 38 height 9
paste input "PA/F6FF43"
click at [332, 60] on input "Search" at bounding box center [335, 57] width 15 height 9
click at [294, 57] on input "PA/F6FF43" at bounding box center [298, 57] width 34 height 9
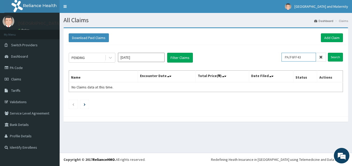
click at [294, 57] on input "PA/F6FF43" at bounding box center [298, 57] width 34 height 9
paste input "SGH/10014/A"
type input "SGH/10014/A"
click at [333, 59] on input "Search" at bounding box center [335, 57] width 15 height 9
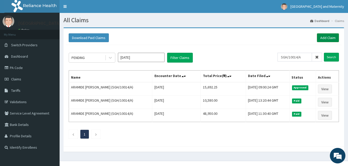
click at [323, 39] on link "Add Claim" at bounding box center [328, 37] width 22 height 9
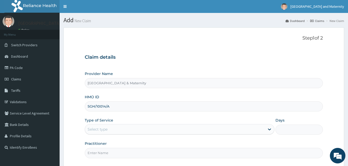
scroll to position [48, 0]
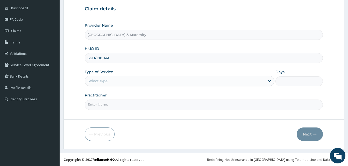
type input "SGH/10014/A"
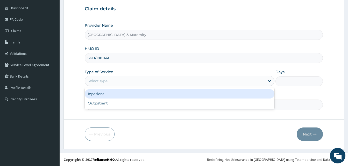
click at [107, 83] on div "Select type" at bounding box center [98, 80] width 20 height 5
click at [109, 96] on div "Inpatient" at bounding box center [180, 93] width 190 height 9
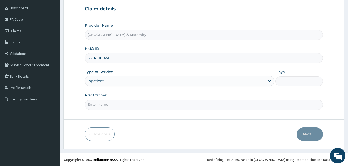
click at [108, 99] on div "Practitioner" at bounding box center [204, 101] width 238 height 17
click at [107, 86] on div "Inpatient" at bounding box center [180, 81] width 190 height 10
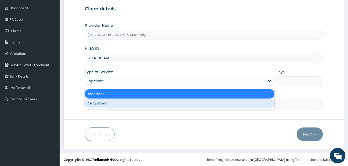
click at [106, 106] on div "Outpatient" at bounding box center [180, 103] width 190 height 9
type input "1"
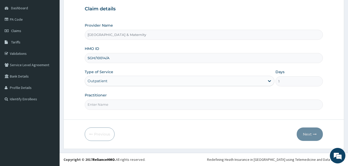
click at [105, 104] on input "Practitioner" at bounding box center [204, 105] width 238 height 10
drag, startPoint x: 107, startPoint y: 104, endPoint x: 104, endPoint y: 90, distance: 14.8
click at [95, 103] on input "Dr Adeosun" at bounding box center [204, 105] width 238 height 10
type input "Dr Olumide"
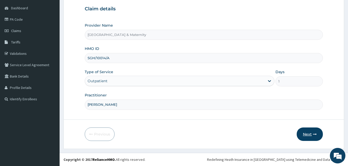
click at [310, 135] on button "Next" at bounding box center [310, 134] width 26 height 13
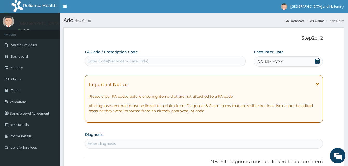
click at [322, 62] on div "DD-MM-YYYY" at bounding box center [288, 61] width 69 height 10
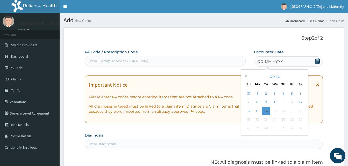
click at [318, 62] on icon at bounding box center [317, 61] width 5 height 5
click at [245, 76] on button "Previous Month" at bounding box center [245, 76] width 3 height 3
click at [268, 129] on div "29" at bounding box center [266, 129] width 8 height 8
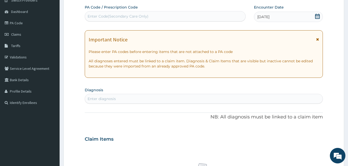
scroll to position [78, 0]
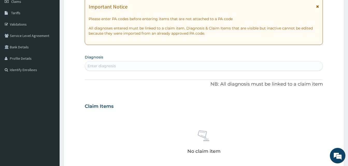
click at [98, 65] on div "Enter diagnosis" at bounding box center [102, 65] width 28 height 5
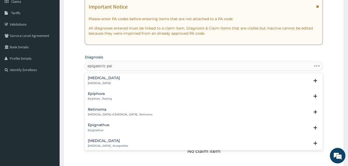
type input "epigastric pain"
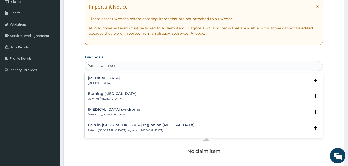
click at [101, 84] on p "[MEDICAL_DATA]" at bounding box center [104, 84] width 32 height 4
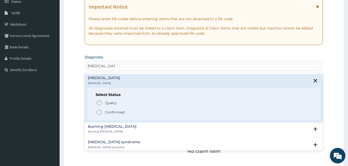
drag, startPoint x: 101, startPoint y: 110, endPoint x: 68, endPoint y: 53, distance: 66.5
click at [101, 111] on icon "status option filled" at bounding box center [99, 112] width 6 height 6
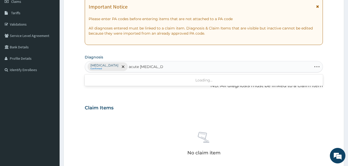
type input "acute peptic ulcer"
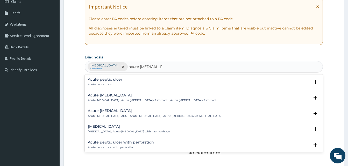
click at [119, 81] on h4 "Acute peptic ulcer" at bounding box center [105, 80] width 34 height 4
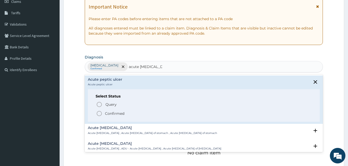
click at [122, 113] on p "Confirmed" at bounding box center [114, 113] width 19 height 5
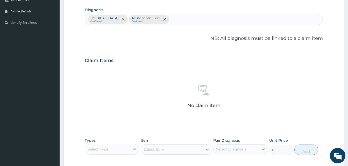
scroll to position [104, 0]
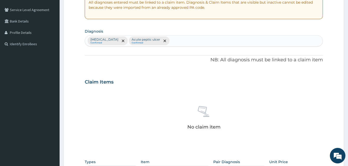
click at [183, 43] on div "Epigastric pain Confirmed Acute peptic ulcer Confirmed" at bounding box center [203, 40] width 237 height 11
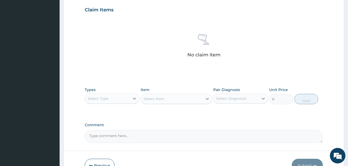
scroll to position [181, 0]
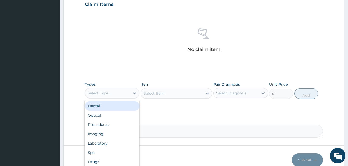
click at [114, 94] on div "Select Type" at bounding box center [107, 93] width 45 height 8
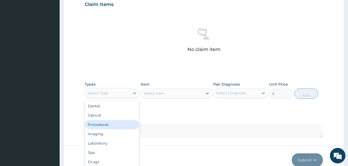
drag, startPoint x: 116, startPoint y: 126, endPoint x: 155, endPoint y: 108, distance: 43.8
click at [116, 126] on div "Procedures" at bounding box center [112, 124] width 55 height 9
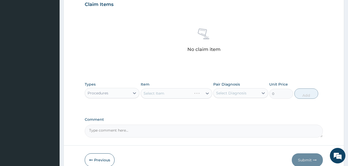
click at [168, 95] on div "Select Item" at bounding box center [176, 93] width 71 height 10
click at [168, 95] on div "Select Item" at bounding box center [172, 93] width 62 height 8
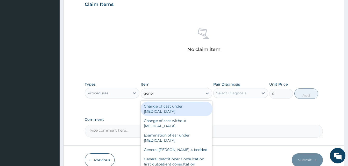
type input "genera"
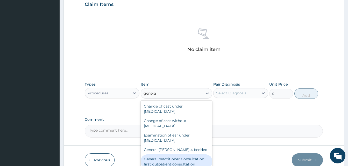
click at [184, 162] on div "General practitioner Consultation first outpatient consultation" at bounding box center [176, 162] width 71 height 15
type input "4000"
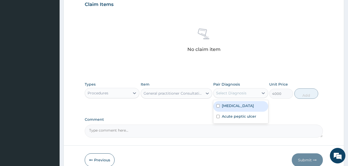
click at [227, 93] on div "Select Diagnosis" at bounding box center [231, 93] width 30 height 5
click at [233, 110] on div "[MEDICAL_DATA]" at bounding box center [240, 106] width 55 height 11
checkbox input "true"
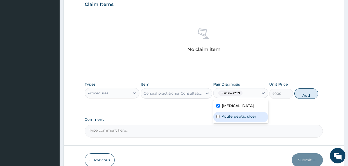
click at [233, 116] on label "Acute peptic ulcer" at bounding box center [239, 116] width 34 height 5
checkbox input "true"
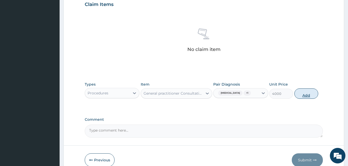
click at [308, 95] on button "Add" at bounding box center [306, 94] width 24 height 10
type input "0"
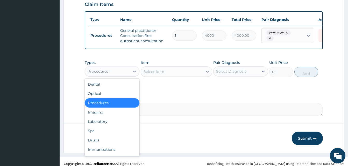
click at [129, 72] on div "Procedures" at bounding box center [107, 71] width 45 height 8
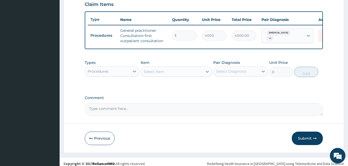
click at [111, 73] on div "Procedures" at bounding box center [107, 71] width 45 height 8
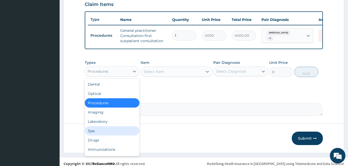
click at [112, 136] on div "Spa" at bounding box center [112, 130] width 55 height 9
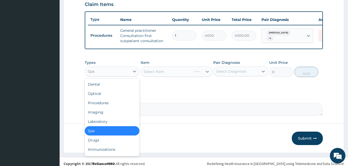
click at [116, 74] on div "Spa" at bounding box center [107, 71] width 45 height 8
click at [110, 144] on div "Drugs" at bounding box center [112, 140] width 55 height 9
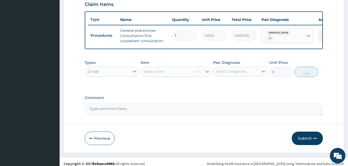
click at [169, 74] on div "Select Item" at bounding box center [176, 72] width 71 height 10
click at [162, 74] on div "Select Item" at bounding box center [153, 71] width 21 height 5
type input "f"
type input "twin"
drag, startPoint x: 188, startPoint y: 80, endPoint x: 192, endPoint y: 79, distance: 3.8
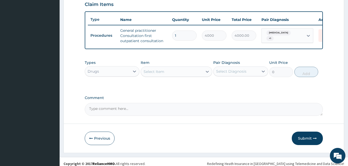
click at [189, 80] on div "Types Drugs Item option General practitioner Consultation first outpatient cons…" at bounding box center [204, 68] width 238 height 22
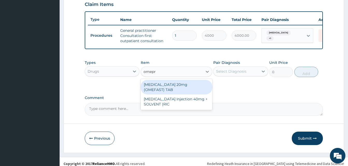
type input "omepra"
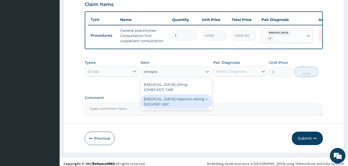
click at [196, 109] on div "[MEDICAL_DATA] Injection 40mg + SOLVENT (RIC" at bounding box center [176, 102] width 71 height 15
type input "1800"
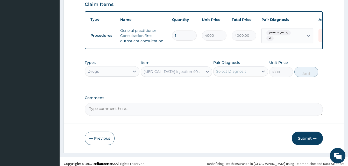
click at [227, 74] on div "Select Diagnosis" at bounding box center [231, 71] width 30 height 5
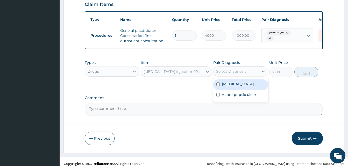
click at [233, 90] on div "[MEDICAL_DATA]" at bounding box center [240, 85] width 55 height 11
checkbox input "true"
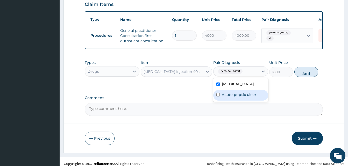
click at [234, 97] on label "Acute peptic ulcer" at bounding box center [239, 94] width 34 height 5
checkbox input "true"
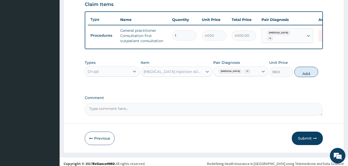
drag, startPoint x: 305, startPoint y: 79, endPoint x: 280, endPoint y: 90, distance: 26.8
click at [304, 77] on button "Add" at bounding box center [306, 72] width 24 height 10
type input "0"
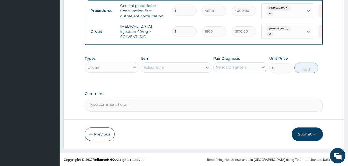
scroll to position [207, 0]
click at [183, 71] on div "Select Item" at bounding box center [172, 67] width 62 height 8
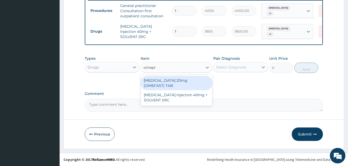
type input "omepra"
drag, startPoint x: 201, startPoint y: 83, endPoint x: 77, endPoint y: 6, distance: 145.9
click at [201, 83] on div "[MEDICAL_DATA] 20mg (OMEFAST) TAB" at bounding box center [176, 83] width 71 height 15
type input "150"
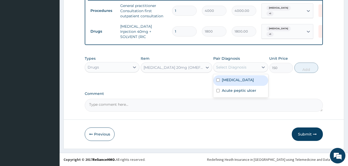
click at [236, 67] on div "Select Diagnosis" at bounding box center [231, 67] width 30 height 5
drag, startPoint x: 244, startPoint y: 81, endPoint x: 246, endPoint y: 90, distance: 9.2
click at [244, 83] on div "[MEDICAL_DATA]" at bounding box center [240, 80] width 55 height 11
checkbox input "true"
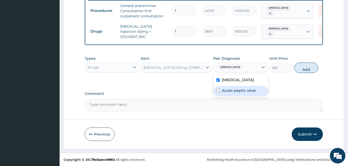
click at [246, 91] on label "Acute peptic ulcer" at bounding box center [239, 90] width 34 height 5
checkbox input "true"
click at [307, 69] on button "Add" at bounding box center [306, 68] width 24 height 10
type input "0"
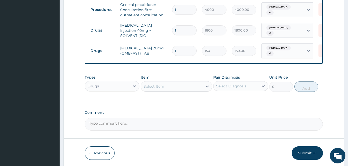
drag, startPoint x: 179, startPoint y: 48, endPoint x: 163, endPoint y: 42, distance: 16.8
click at [164, 43] on tr "Drugs OMEPRAZOLE 20mg (OMEFAST) TAB 1 150 150.00 Epigastric pain + 1 Delete" at bounding box center [215, 51] width 254 height 20
type input "2"
type input "300.00"
type input "20"
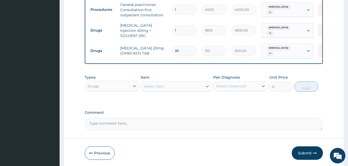
type input "3000.00"
type input "20"
click at [165, 86] on div "Select Item" at bounding box center [172, 86] width 62 height 8
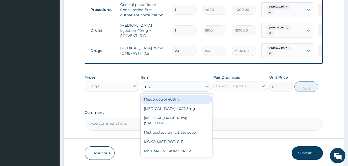
type input "mist"
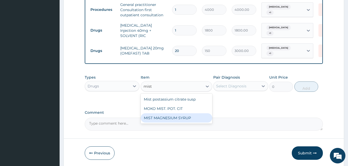
click at [180, 114] on div "MIST MAGNESIUM SYRUP" at bounding box center [176, 117] width 71 height 9
type input "2000"
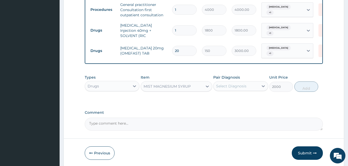
click at [244, 84] on div "Select Diagnosis" at bounding box center [231, 86] width 30 height 5
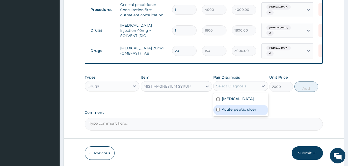
click at [252, 110] on label "Acute peptic ulcer" at bounding box center [239, 109] width 34 height 5
checkbox input "true"
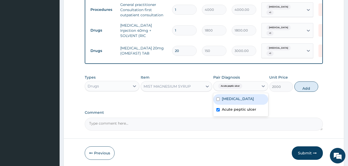
click at [251, 100] on div "[MEDICAL_DATA]" at bounding box center [240, 99] width 55 height 11
checkbox input "true"
click at [305, 87] on button "Add" at bounding box center [306, 87] width 24 height 10
type input "0"
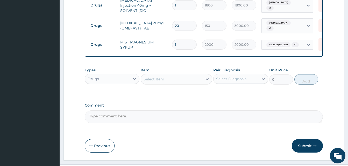
scroll to position [233, 0]
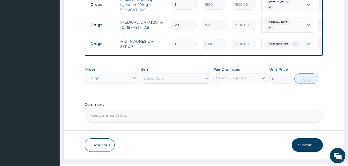
click at [175, 81] on div "Select Item" at bounding box center [172, 78] width 62 height 8
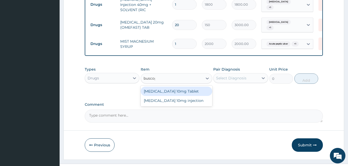
type input "buscopa"
click at [179, 92] on div "[MEDICAL_DATA] 10mg Tablet" at bounding box center [176, 91] width 71 height 9
type input "41.3875"
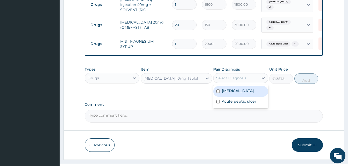
click at [237, 80] on div "Select Diagnosis" at bounding box center [231, 78] width 30 height 5
drag, startPoint x: 241, startPoint y: 94, endPoint x: 242, endPoint y: 104, distance: 10.5
click at [241, 97] on div "[MEDICAL_DATA]" at bounding box center [240, 91] width 55 height 11
checkbox input "true"
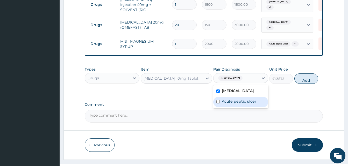
click at [242, 104] on label "Acute peptic ulcer" at bounding box center [239, 101] width 34 height 5
checkbox input "true"
click at [300, 79] on button "Add" at bounding box center [306, 79] width 24 height 10
type input "0"
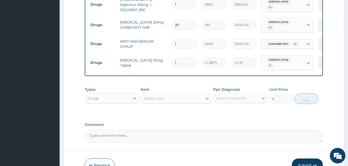
drag, startPoint x: 179, startPoint y: 57, endPoint x: 153, endPoint y: 54, distance: 26.7
click at [153, 54] on tr "Drugs Buscopan 10mg Tablet 1 41.3875 41.39 Epigastric pain + 1 Delete" at bounding box center [215, 63] width 254 height 20
type input "6"
type input "248.33"
type input "6"
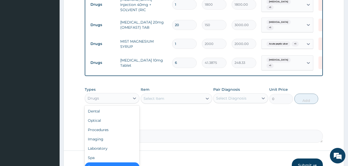
click at [125, 100] on div "Drugs" at bounding box center [107, 98] width 45 height 8
click at [117, 131] on div "Procedures" at bounding box center [112, 129] width 55 height 9
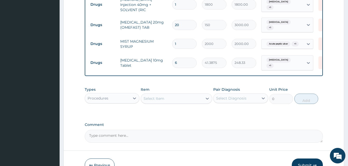
click at [163, 98] on div "Select Item" at bounding box center [153, 98] width 21 height 5
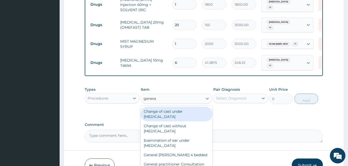
type input "general"
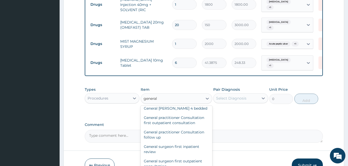
scroll to position [52, 0]
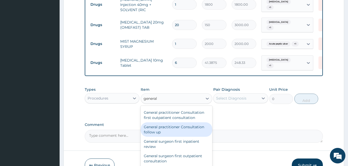
click at [191, 126] on div "General practitioner Consultation follow up" at bounding box center [176, 129] width 71 height 15
type input "2500"
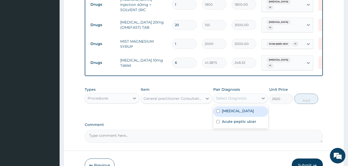
click at [239, 98] on div "Select Diagnosis" at bounding box center [231, 98] width 30 height 5
drag, startPoint x: 242, startPoint y: 111, endPoint x: 241, endPoint y: 119, distance: 7.6
click at [242, 112] on label "[MEDICAL_DATA]" at bounding box center [238, 111] width 32 height 5
checkbox input "true"
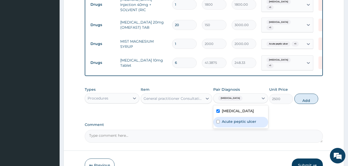
click at [241, 122] on label "Acute peptic ulcer" at bounding box center [239, 121] width 34 height 5
checkbox input "true"
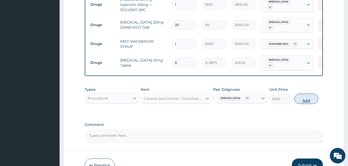
click at [304, 100] on button "Add" at bounding box center [306, 99] width 24 height 10
type input "0"
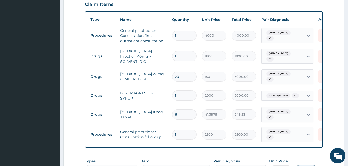
scroll to position [0, 22]
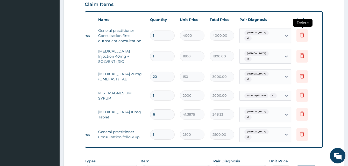
click at [302, 37] on icon at bounding box center [302, 35] width 4 height 5
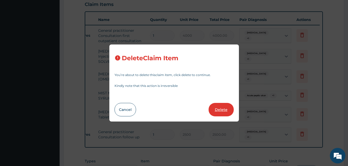
click at [222, 109] on button "Delete" at bounding box center [220, 109] width 25 height 13
type input "1800"
type input "1800.00"
type input "20"
type input "150"
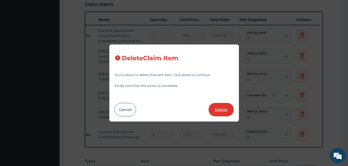
type input "3000.00"
type input "1"
type input "2000"
type input "2000.00"
type input "6"
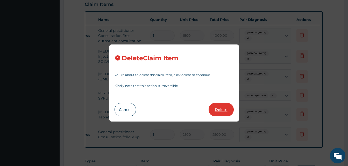
type input "41.3875"
type input "248.33"
type input "1"
type input "2500"
type input "2500.00"
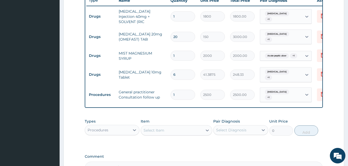
scroll to position [207, 0]
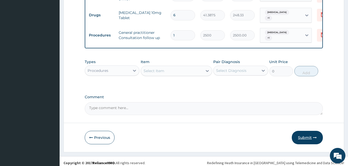
click at [312, 133] on button "Submit" at bounding box center [307, 137] width 31 height 13
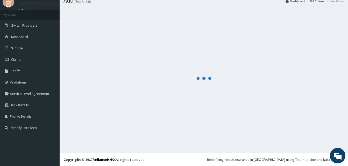
scroll to position [0, 0]
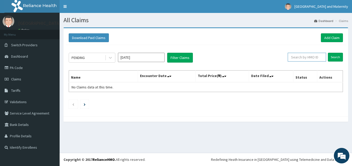
click at [311, 57] on input "text" at bounding box center [306, 57] width 38 height 9
paste input "[URL][DOMAIN_NAME][PERSON_NAME]"
click at [298, 57] on input "[URL][DOMAIN_NAME][PERSON_NAME]" at bounding box center [298, 57] width 34 height 9
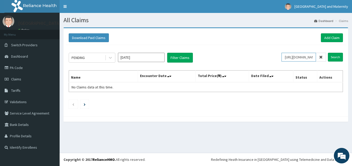
click at [298, 57] on input "[URL][DOMAIN_NAME][PERSON_NAME]" at bounding box center [298, 57] width 34 height 9
paste input "SGH/10014/A"
type input "SGH/10014/A"
click at [337, 57] on input "Search" at bounding box center [335, 57] width 15 height 9
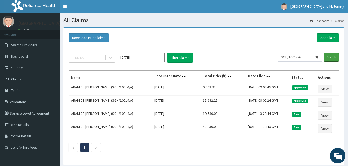
scroll to position [21, 0]
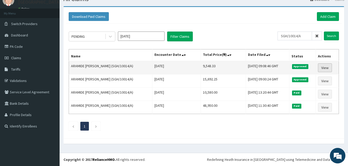
click at [327, 67] on link "View" at bounding box center [325, 67] width 14 height 9
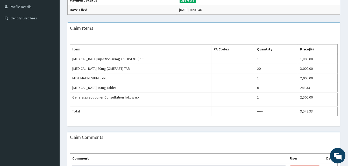
scroll to position [129, 0]
